Goal: Task Accomplishment & Management: Complete application form

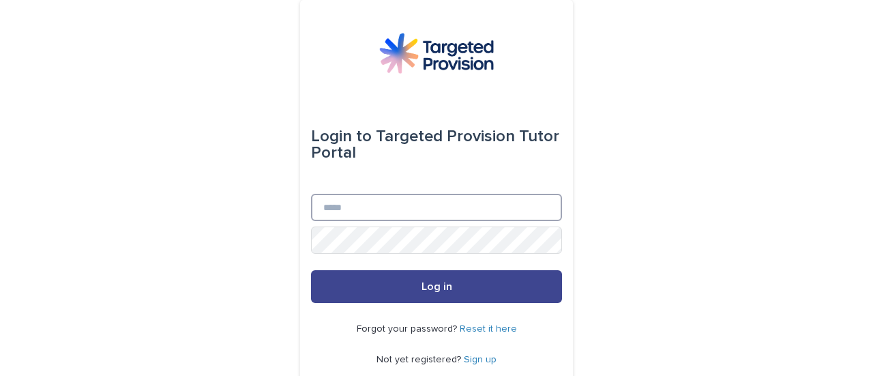
type input "**********"
click at [428, 282] on span "Log in" at bounding box center [437, 286] width 31 height 11
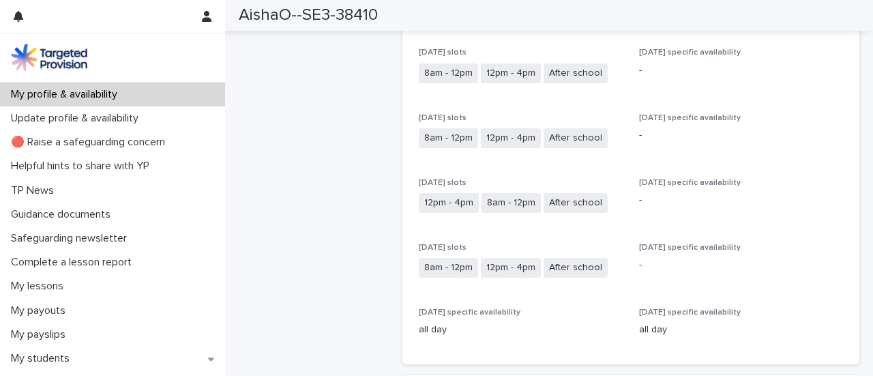
scroll to position [546, 0]
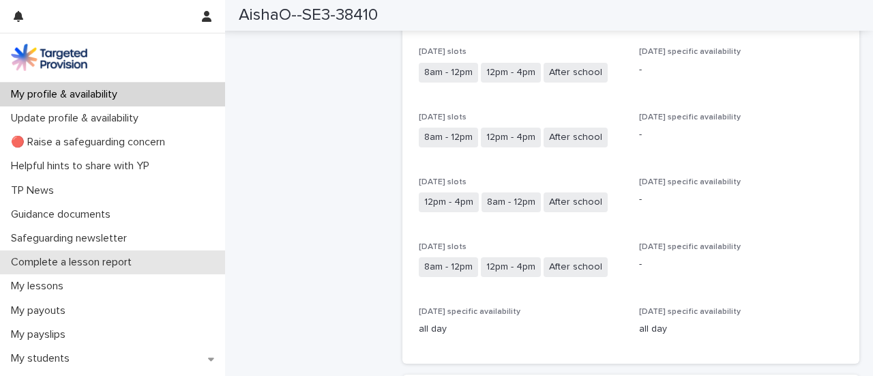
click at [100, 265] on p "Complete a lesson report" at bounding box center [73, 262] width 137 height 13
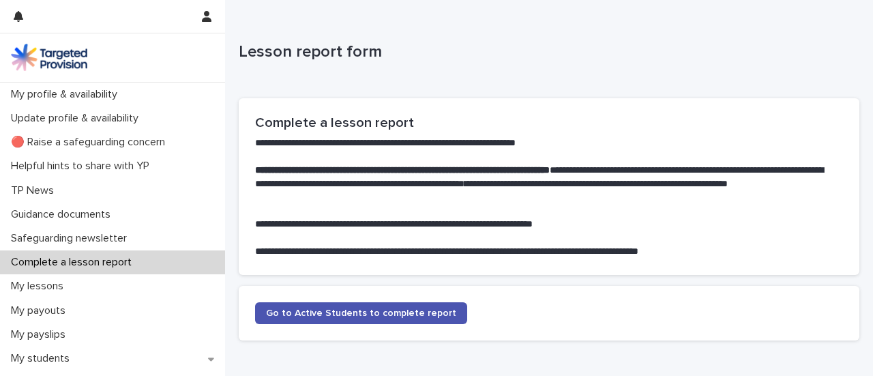
scroll to position [82, 0]
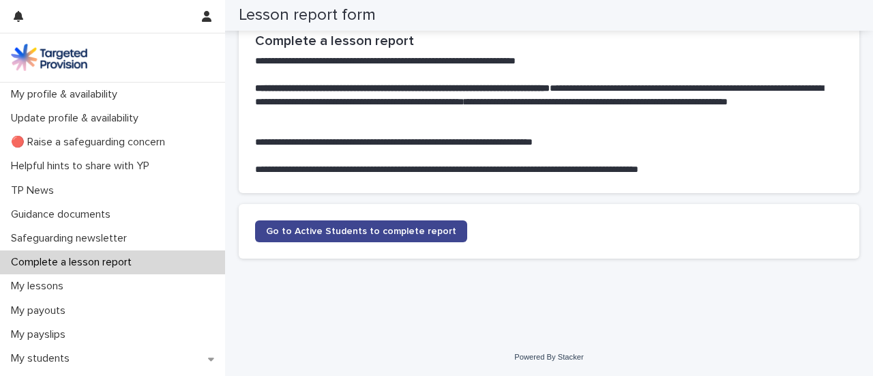
click at [350, 233] on span "Go to Active Students to complete report" at bounding box center [361, 231] width 190 height 10
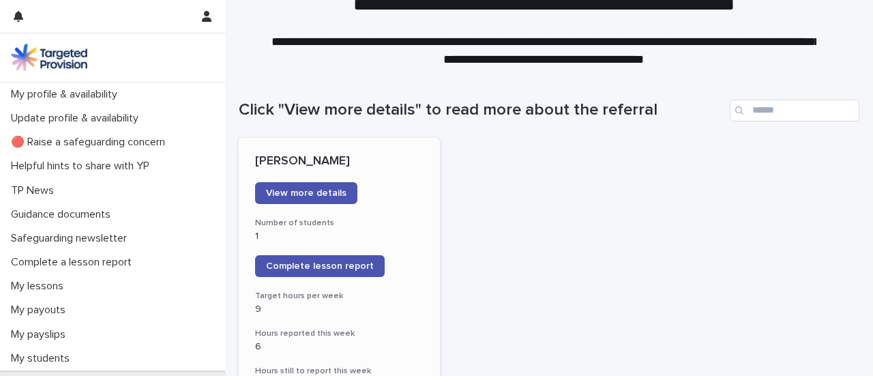
scroll to position [68, 0]
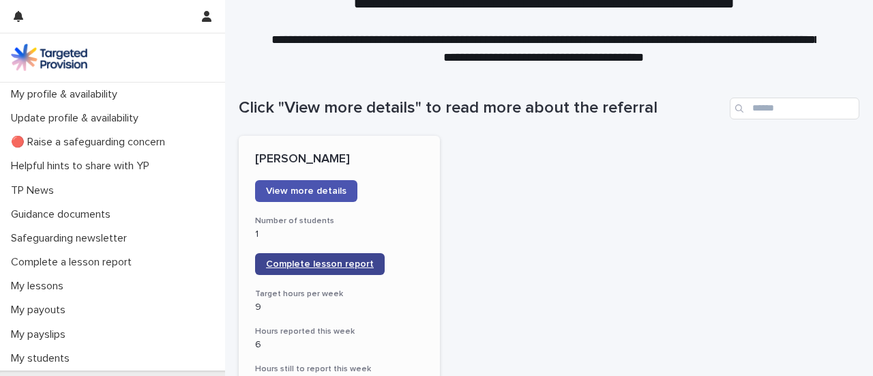
click at [360, 258] on link "Complete lesson report" at bounding box center [320, 264] width 130 height 22
